Goal: Find specific fact: Find specific fact

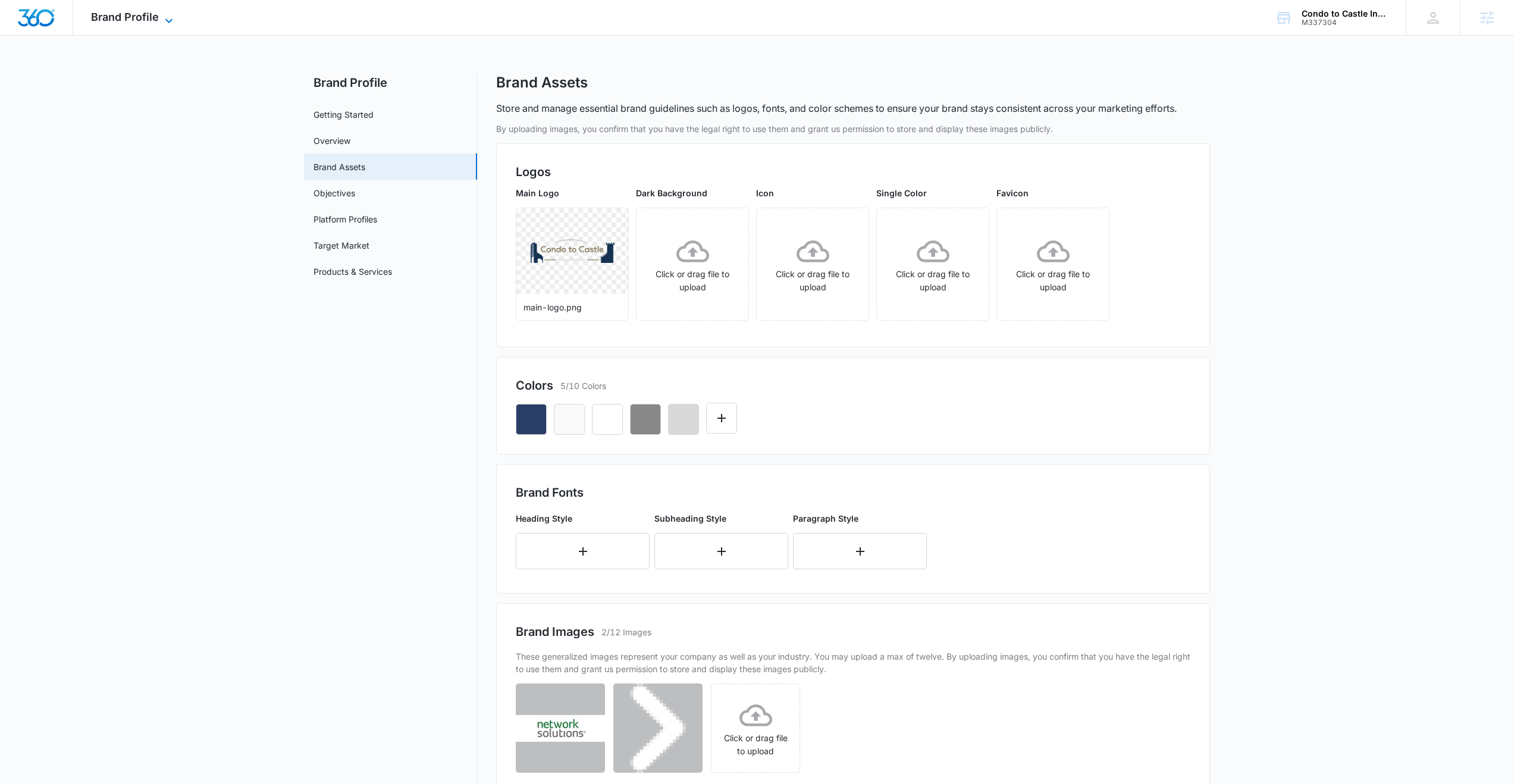
click at [140, 16] on span "Brand Profile" at bounding box center [125, 17] width 68 height 12
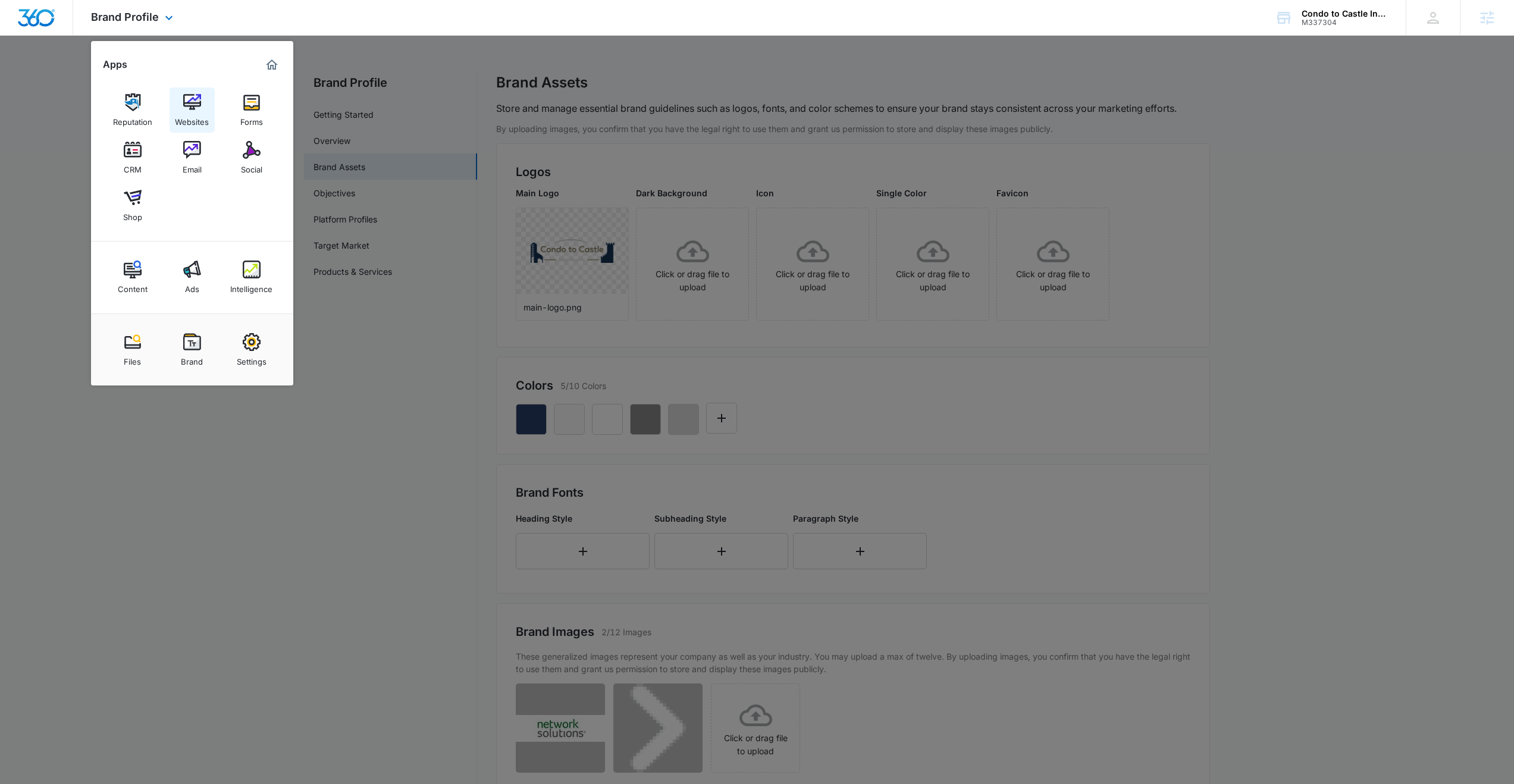
click at [191, 108] on img at bounding box center [192, 102] width 18 height 18
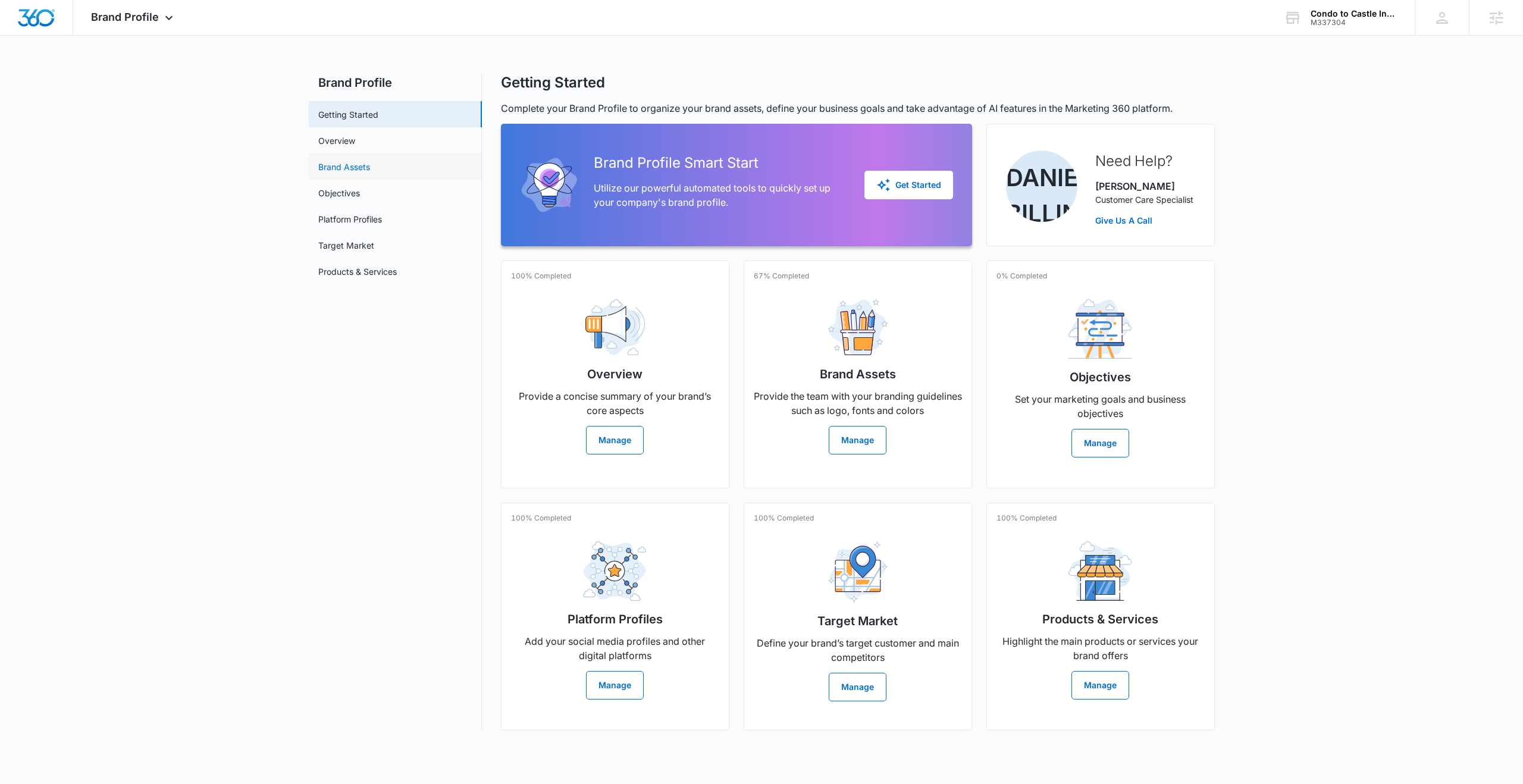
click at [339, 167] on link "Brand Assets" at bounding box center [344, 167] width 52 height 12
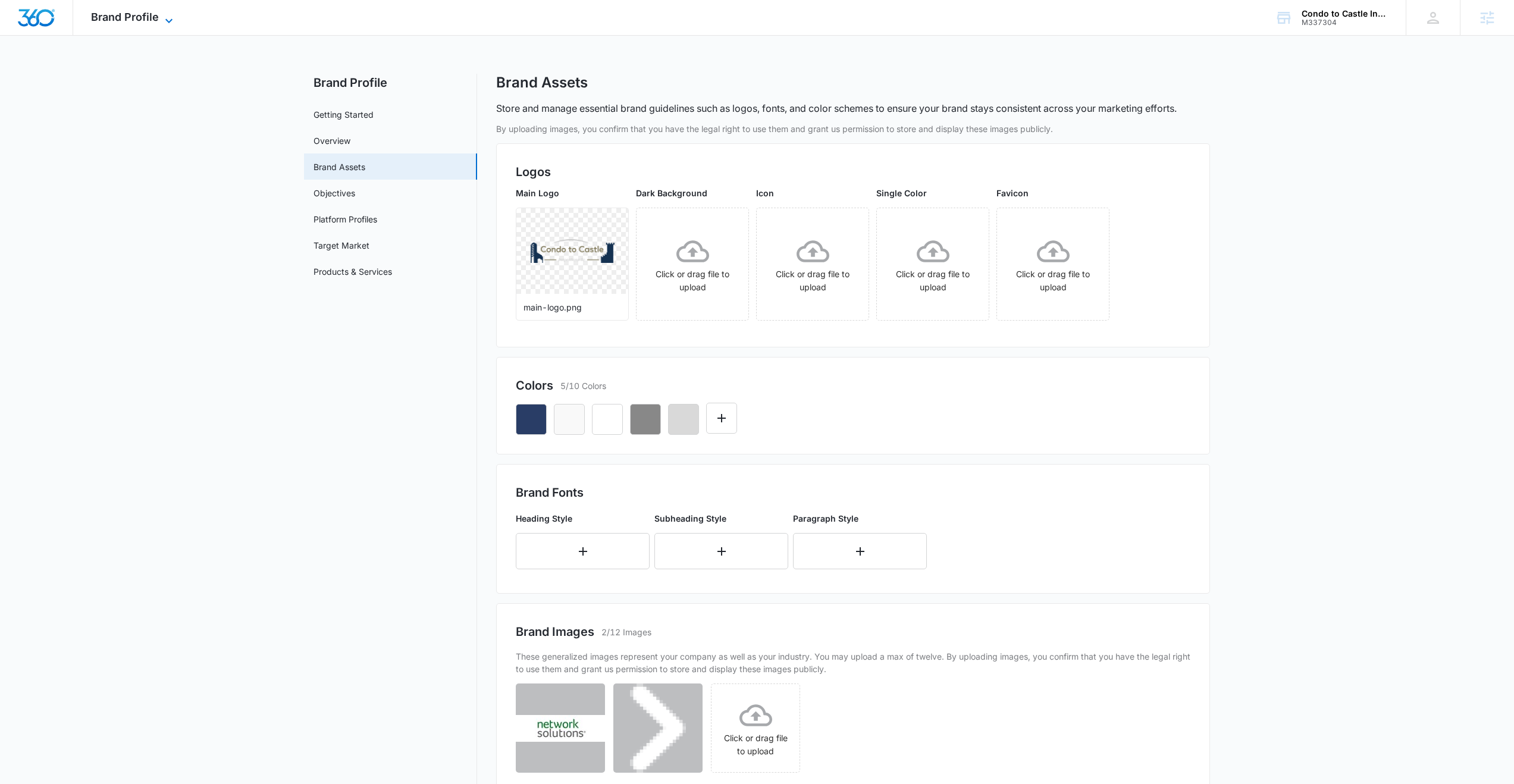
click at [127, 14] on span "Brand Profile" at bounding box center [125, 17] width 68 height 12
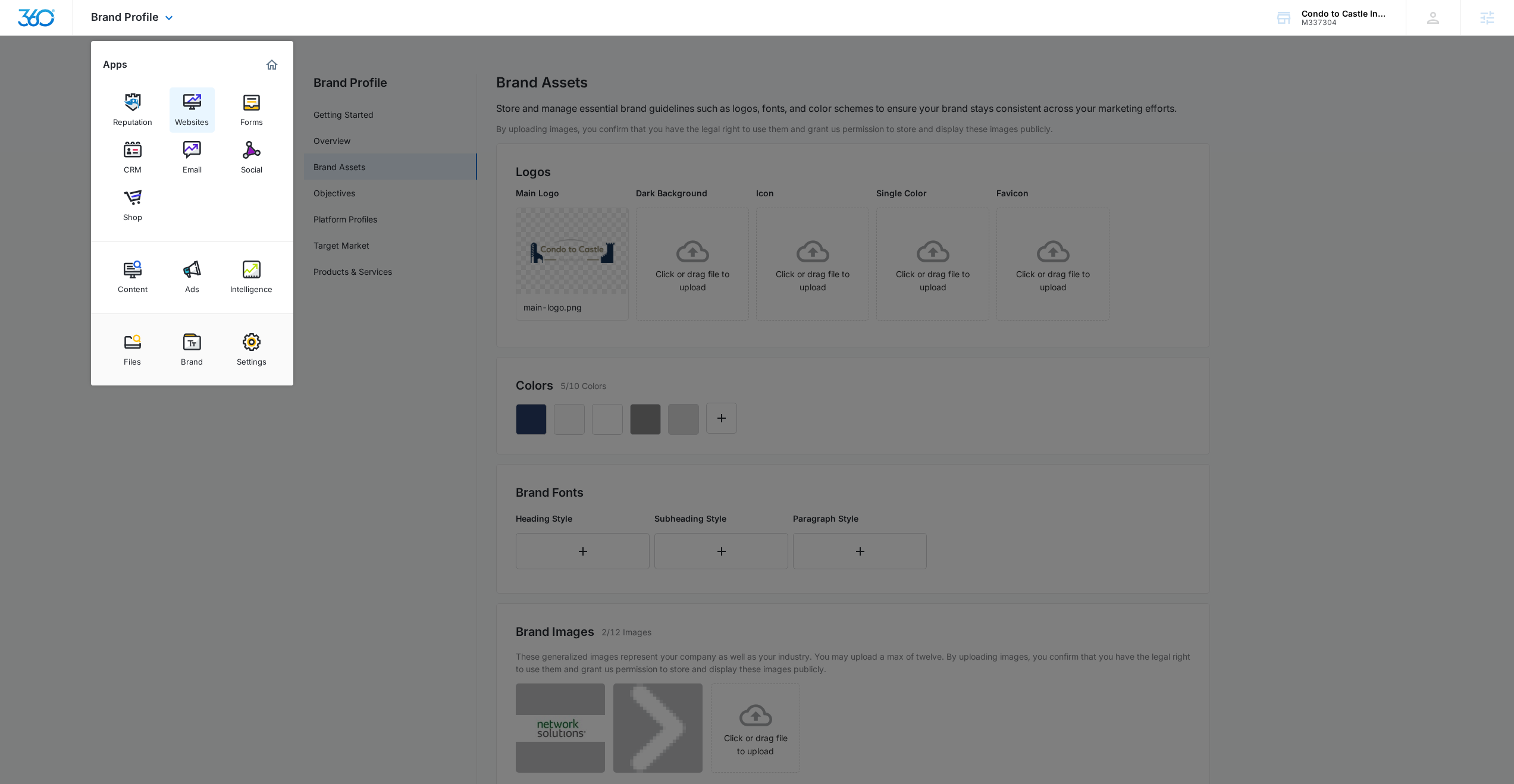
click at [187, 106] on img at bounding box center [192, 102] width 18 height 18
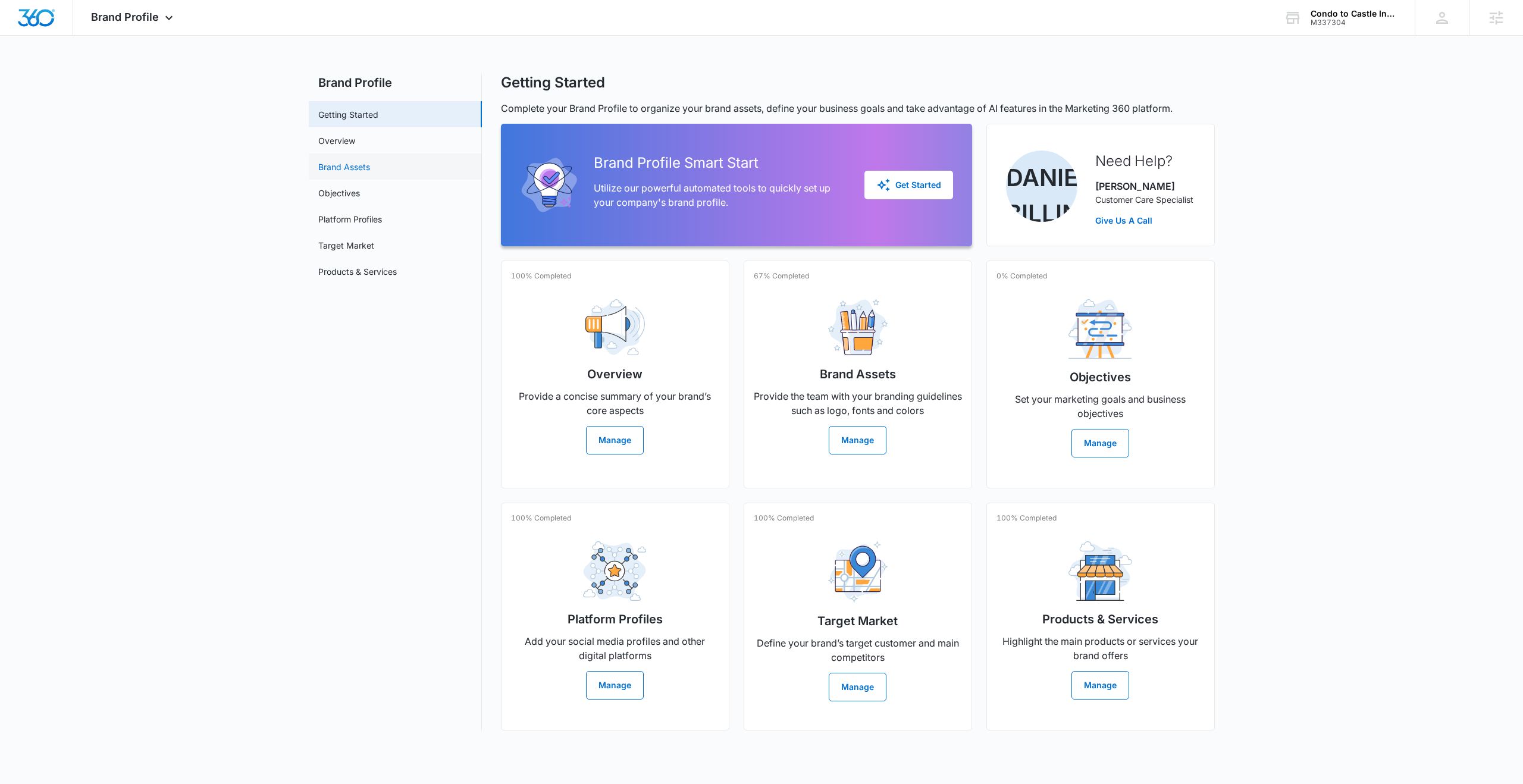
click at [336, 161] on link "Brand Assets" at bounding box center [344, 167] width 52 height 12
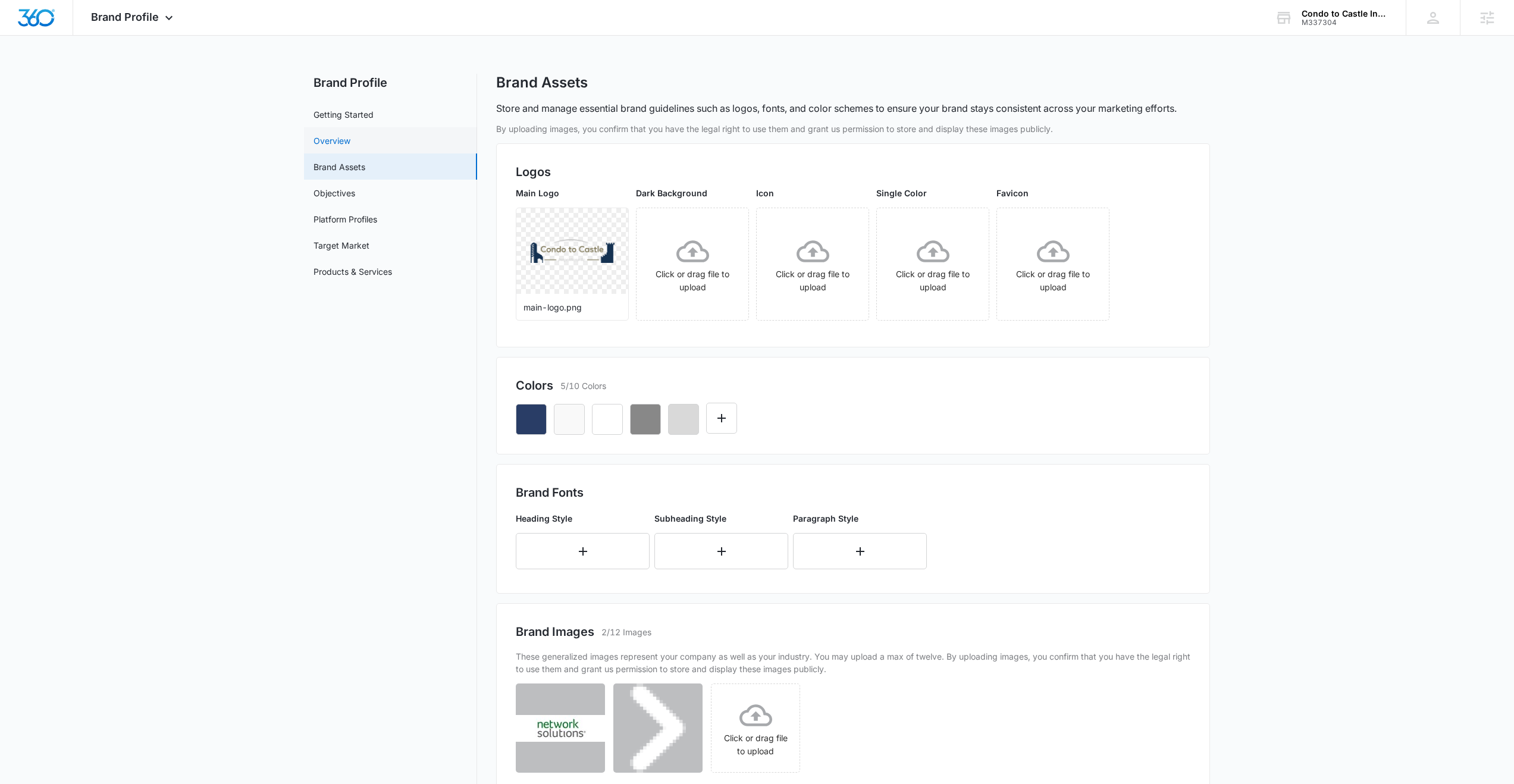
click at [328, 138] on link "Overview" at bounding box center [332, 140] width 37 height 12
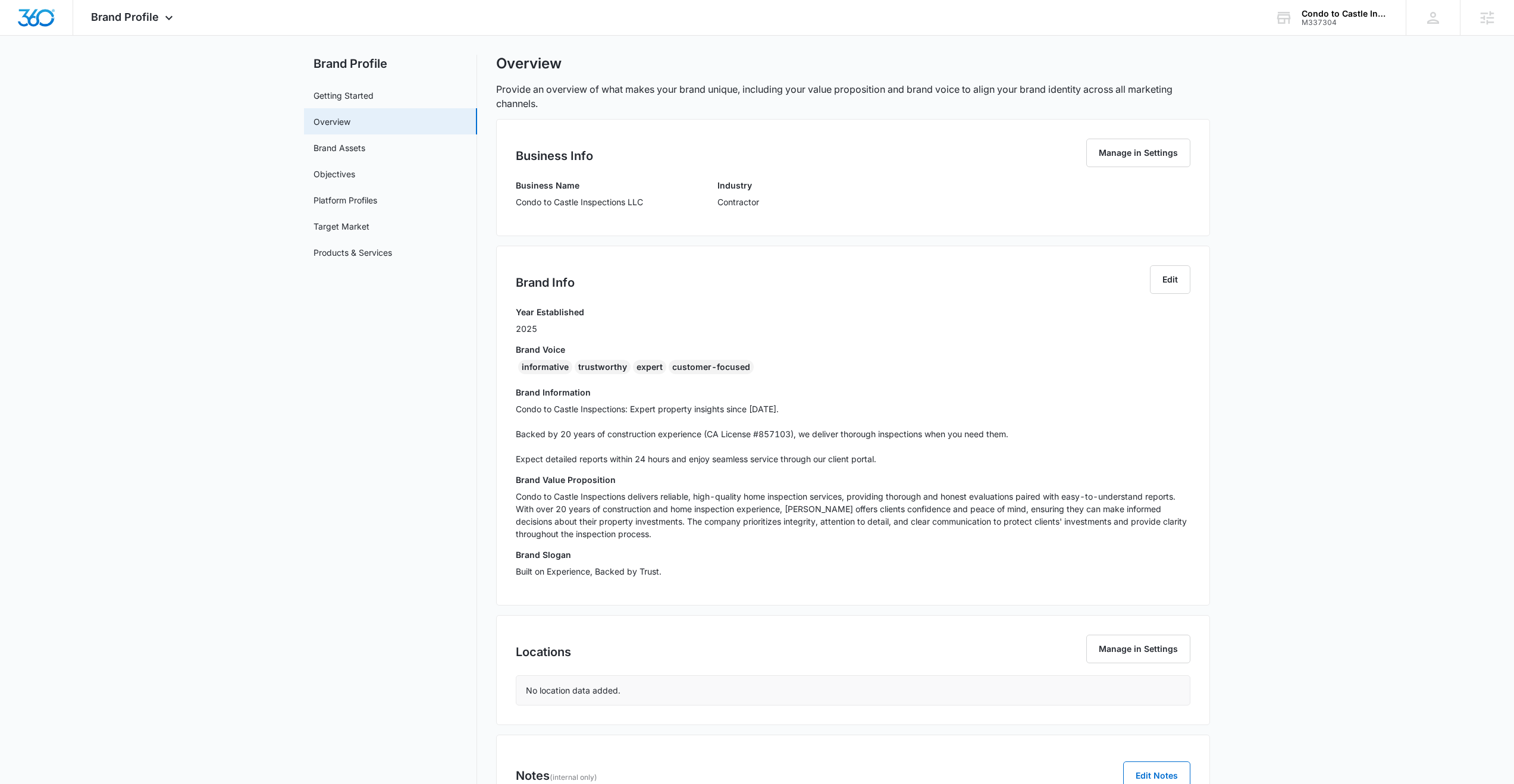
scroll to position [56, 0]
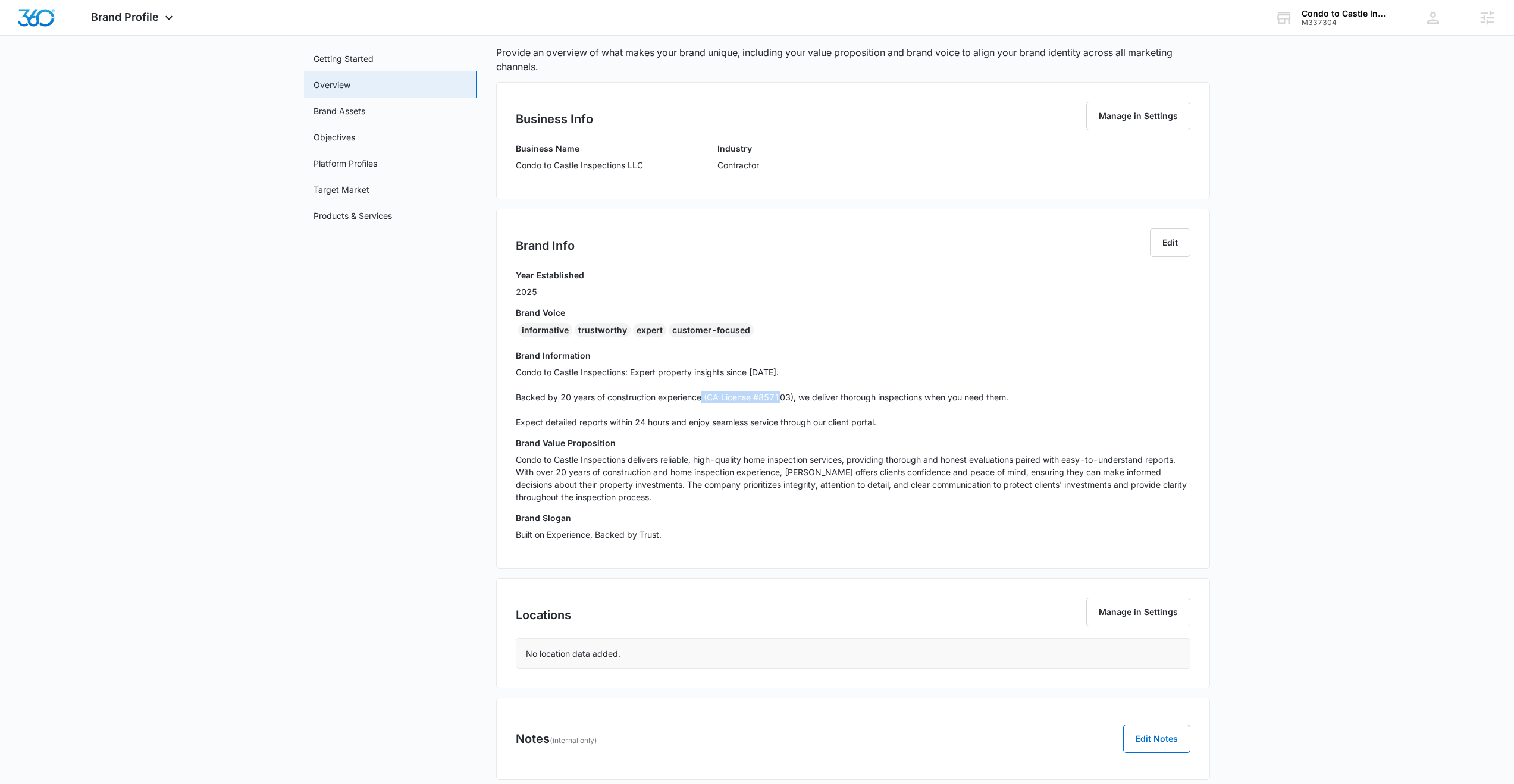
drag, startPoint x: 707, startPoint y: 396, endPoint x: 790, endPoint y: 401, distance: 83.2
click at [790, 401] on p "Condo to Castle Inspections: Expert property insights since 2005. Backed by 20 …" at bounding box center [853, 397] width 675 height 63
copy p "CA License #857103"
click at [142, 15] on span "Brand Profile" at bounding box center [125, 17] width 68 height 12
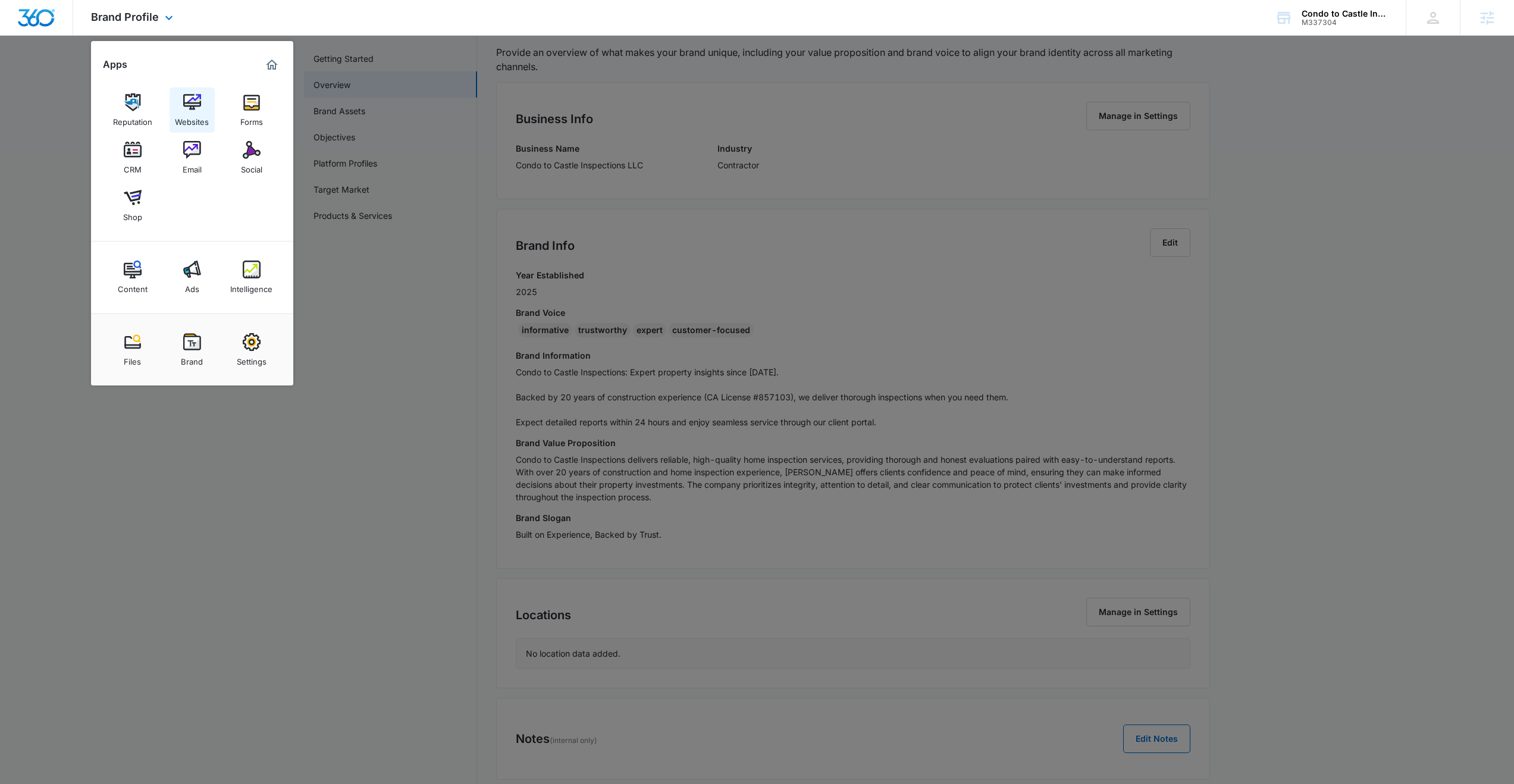
click at [187, 110] on img at bounding box center [192, 102] width 18 height 18
